Goal: Task Accomplishment & Management: Use online tool/utility

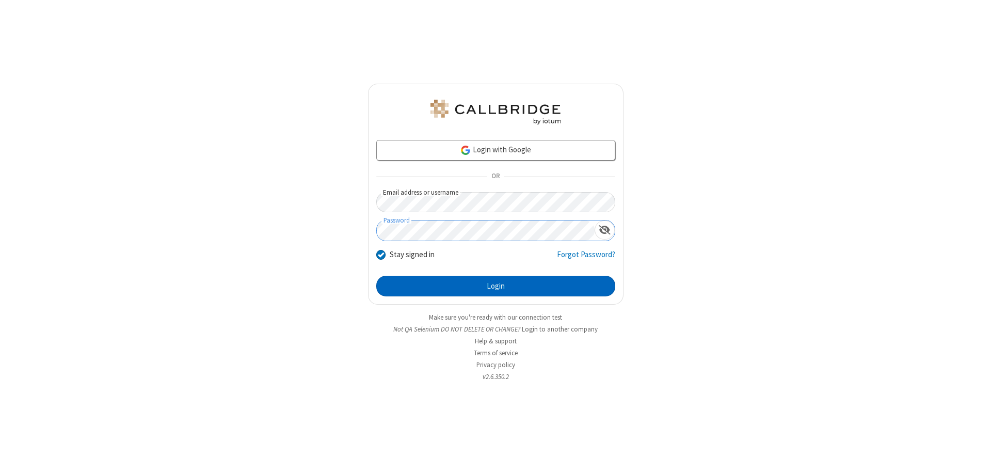
click at [496, 286] on button "Login" at bounding box center [495, 286] width 239 height 21
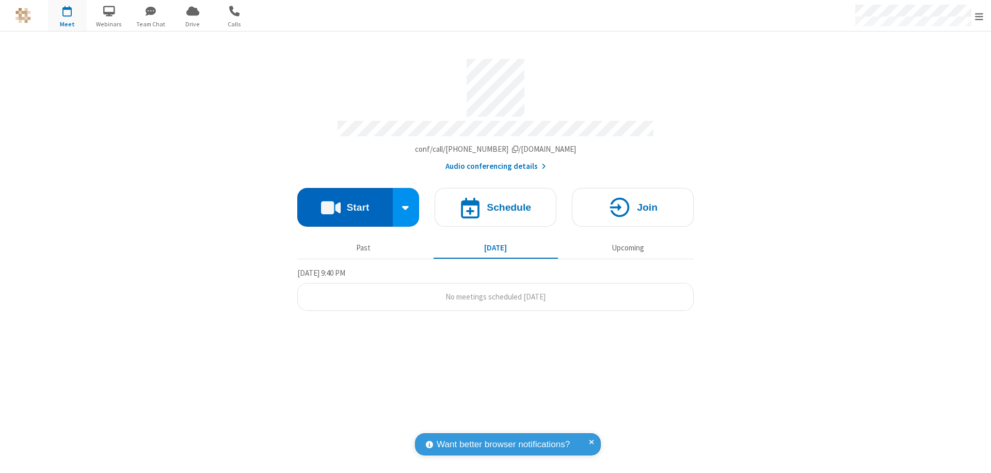
click at [345, 202] on button "Start" at bounding box center [345, 207] width 96 height 39
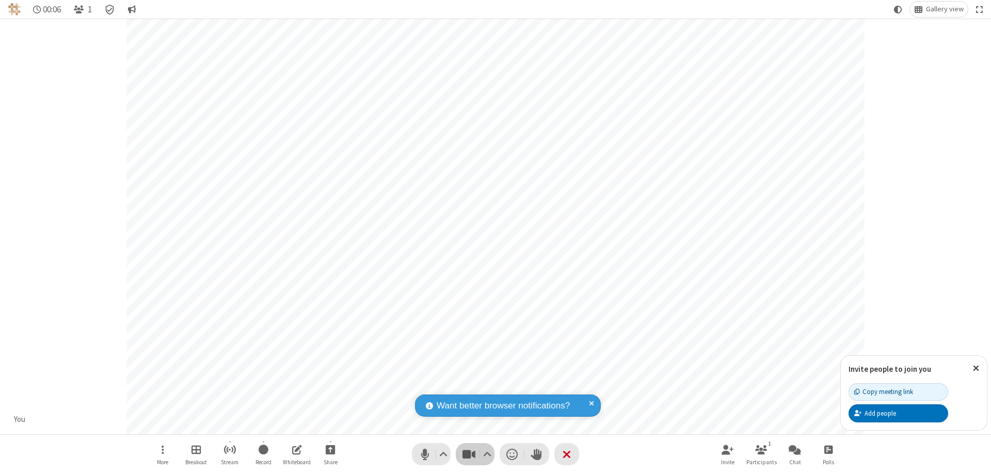
click at [469, 454] on span "Stop video (⌘+Shift+V)" at bounding box center [468, 454] width 15 height 15
click at [469, 454] on span "Start video (⌘+Shift+V)" at bounding box center [468, 454] width 15 height 15
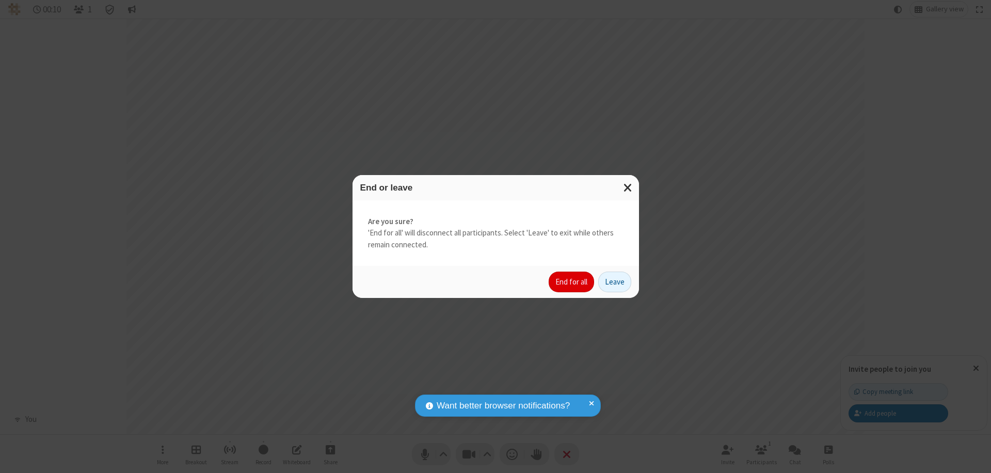
click at [572, 282] on button "End for all" at bounding box center [571, 282] width 45 height 21
